Goal: Information Seeking & Learning: Learn about a topic

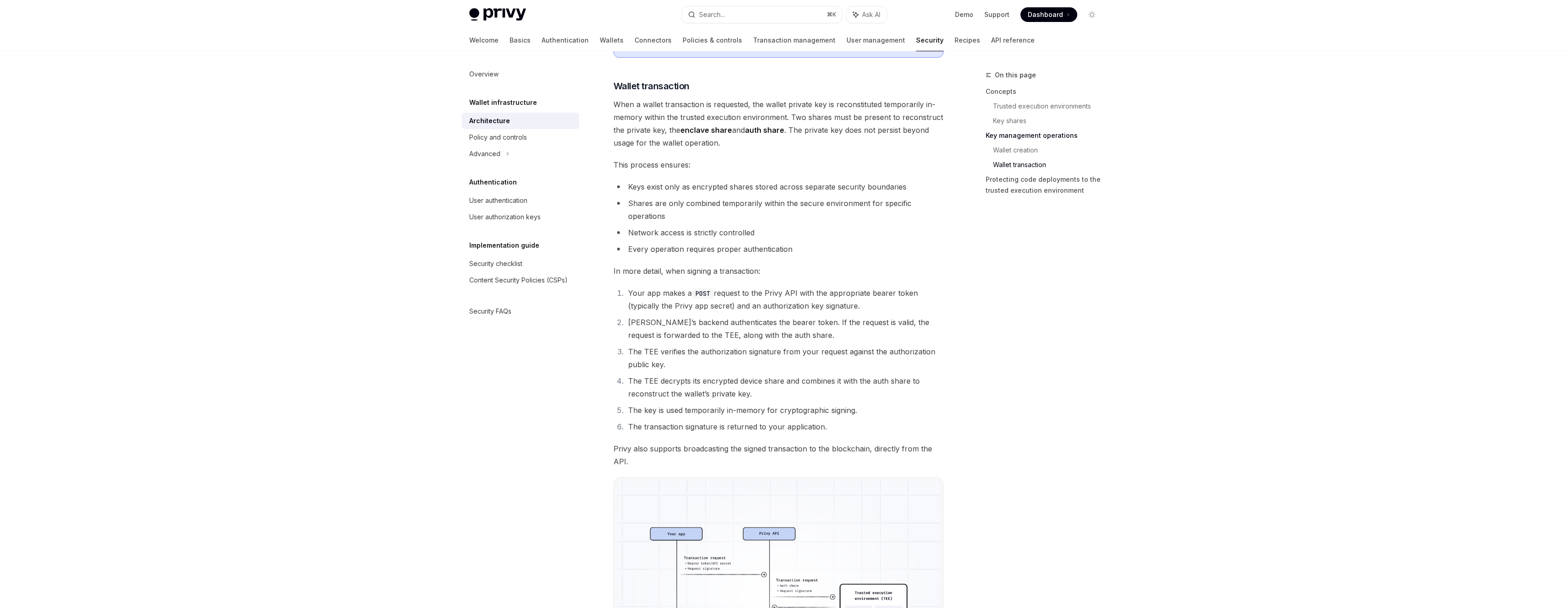
scroll to position [1701, 0]
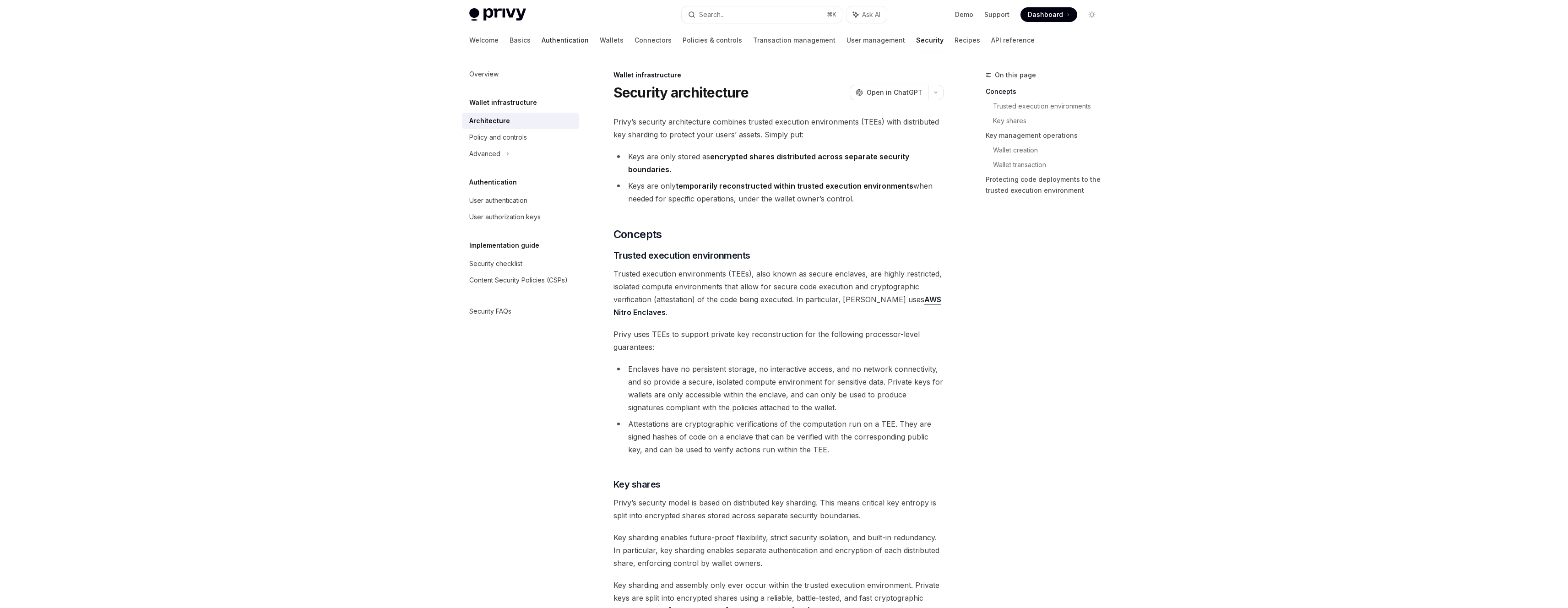
click at [541, 37] on link "Authentication" at bounding box center [565, 40] width 47 height 22
type textarea "*"
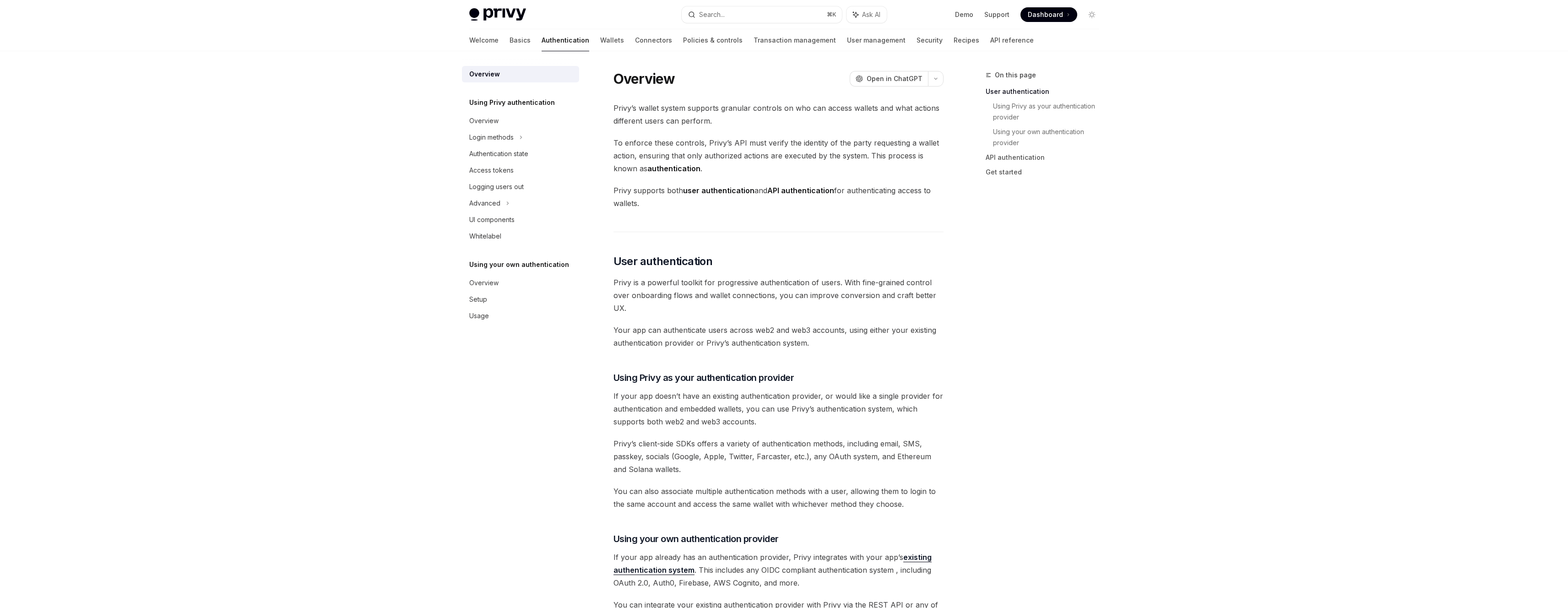
click at [982, 453] on div "On this page User authentication Using Privy as your authentication provider Us…" at bounding box center [1037, 338] width 139 height 538
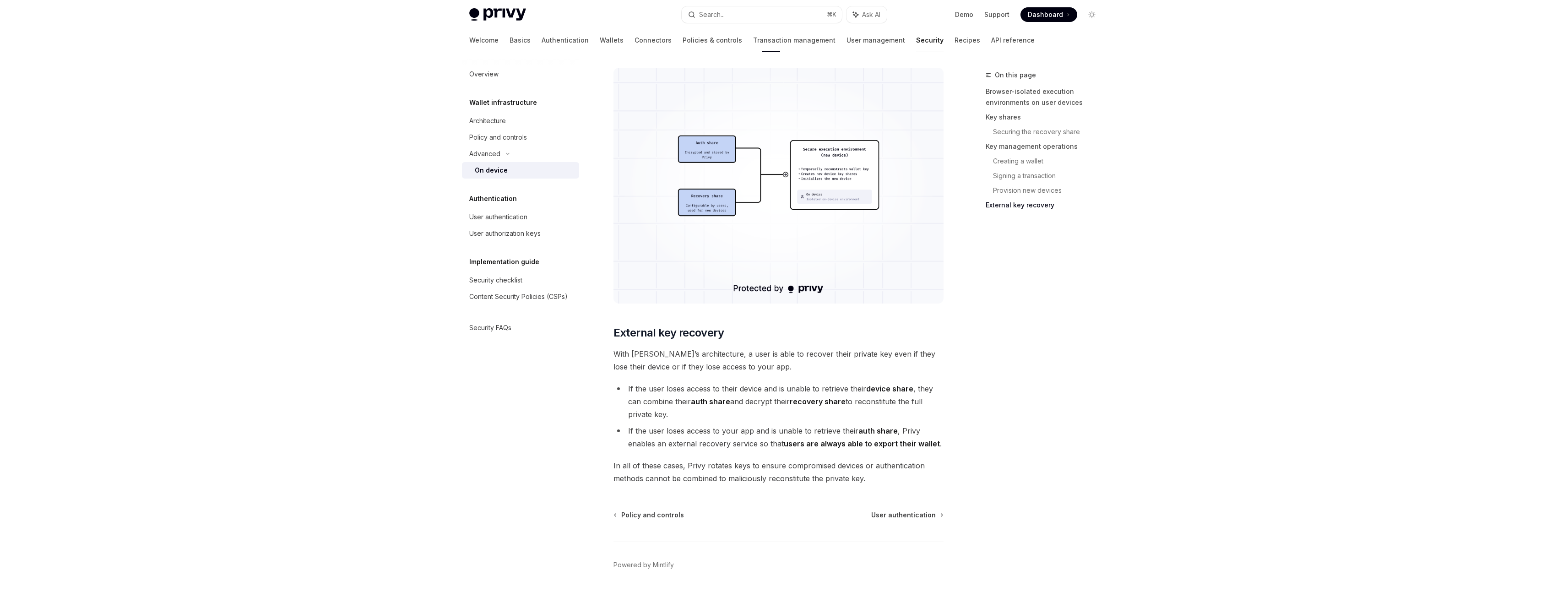
scroll to position [2317, 0]
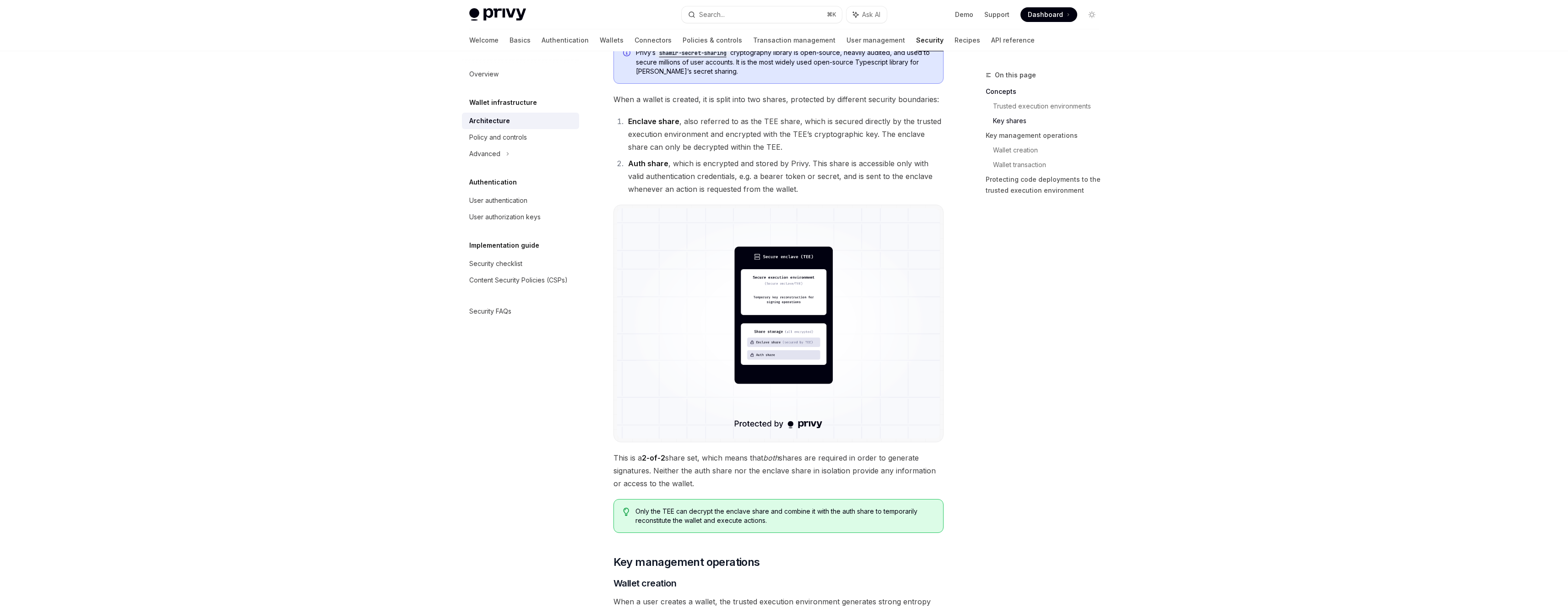
scroll to position [807, 0]
